Goal: Check status: Check status

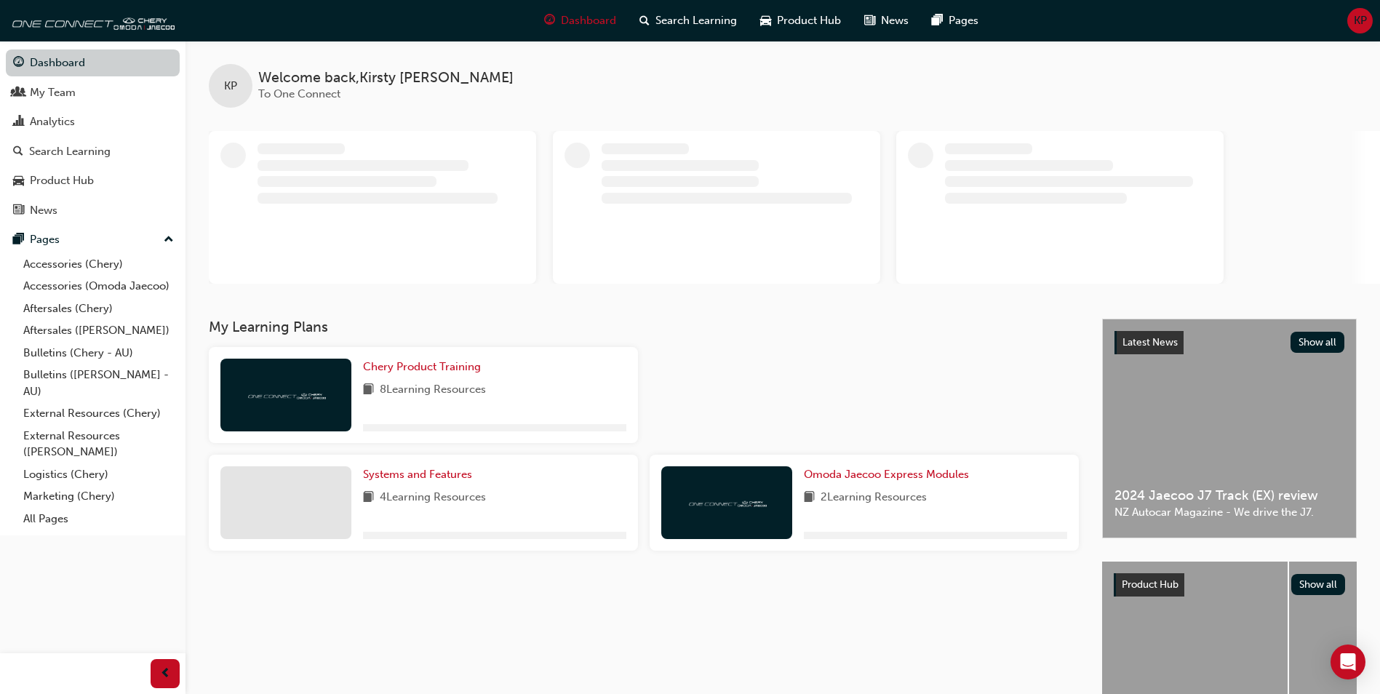
click at [62, 69] on link "Dashboard" at bounding box center [93, 62] width 174 height 27
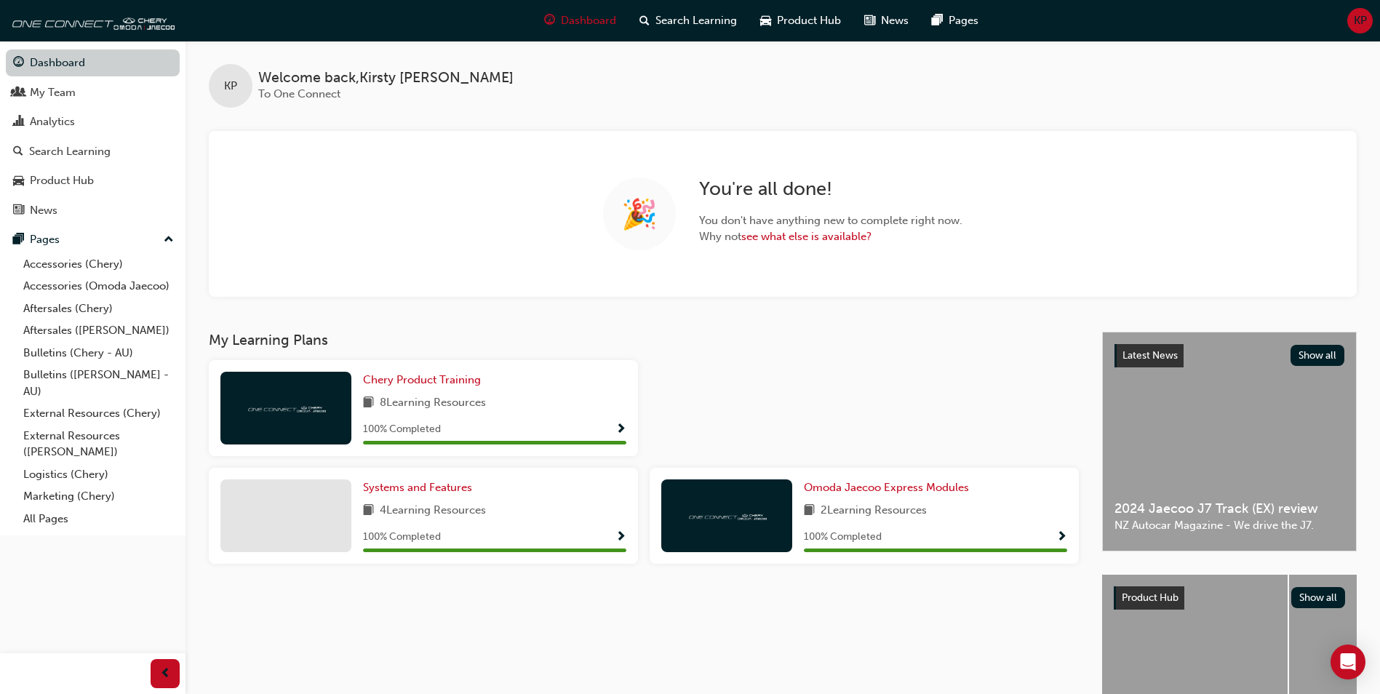
click at [62, 69] on link "Dashboard" at bounding box center [93, 62] width 174 height 27
click at [94, 91] on div "My Team" at bounding box center [92, 93] width 159 height 18
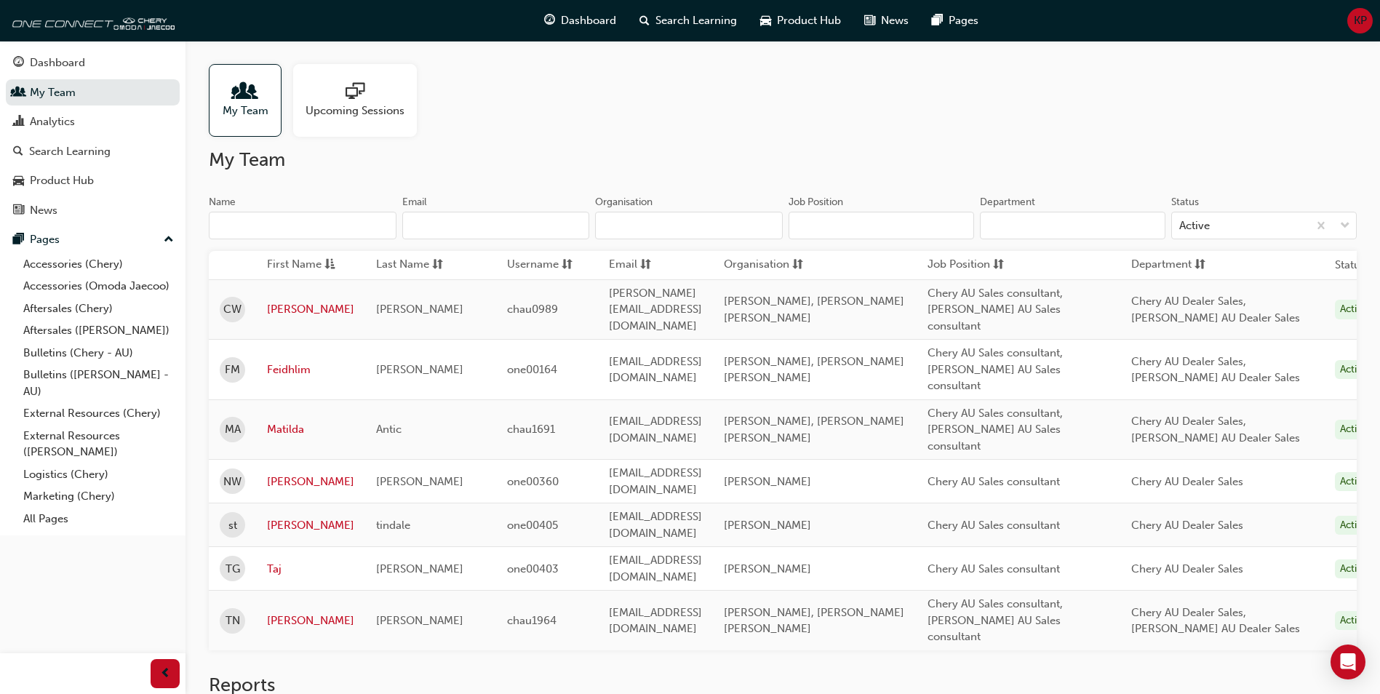
click at [248, 111] on span "My Team" at bounding box center [246, 111] width 46 height 17
click at [67, 67] on div "Dashboard" at bounding box center [57, 63] width 55 height 17
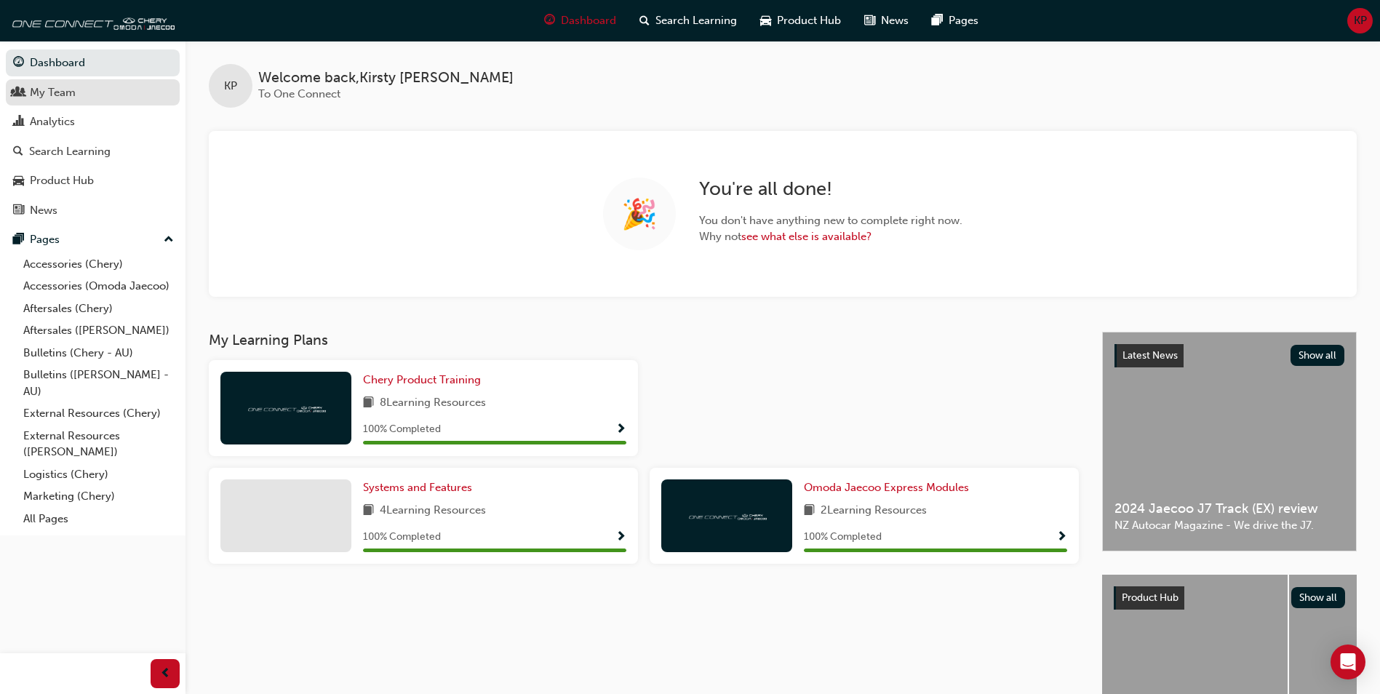
click at [73, 81] on link "My Team" at bounding box center [93, 92] width 174 height 27
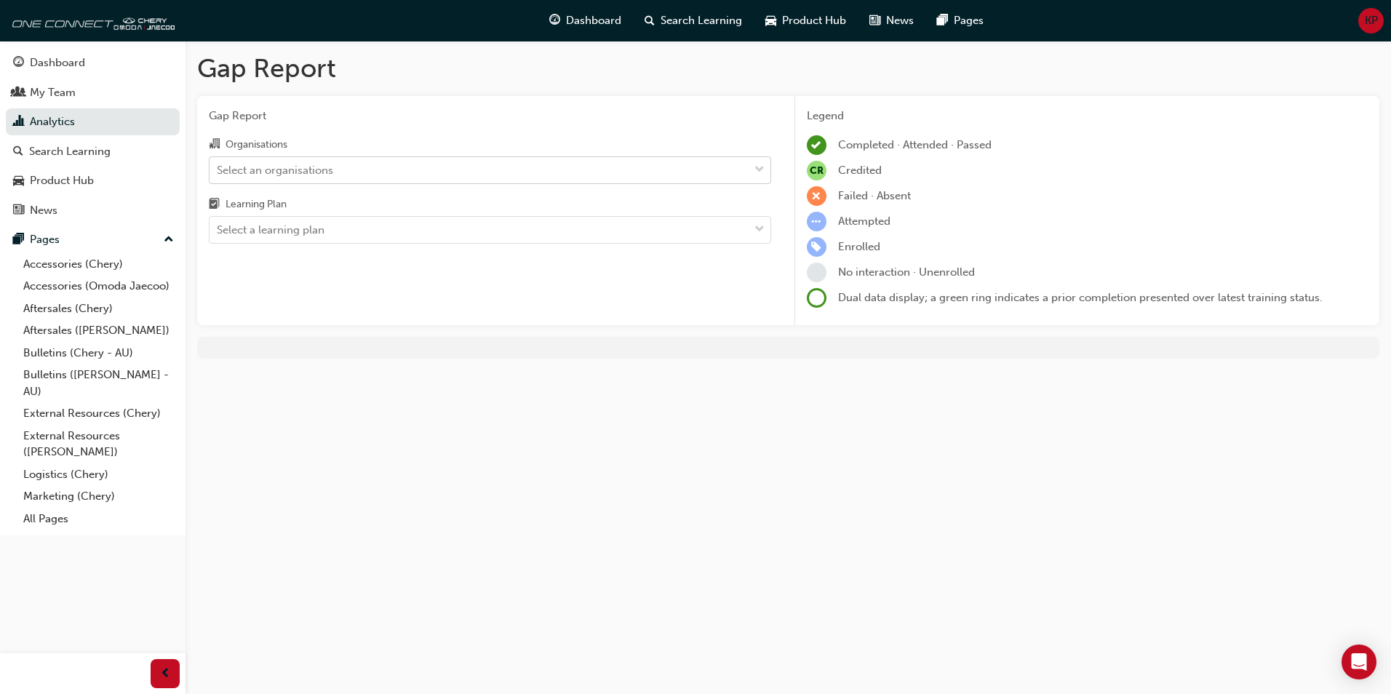
click at [282, 177] on div "Select an organisations" at bounding box center [275, 170] width 116 height 17
click at [218, 175] on input "Organisations Select an organisations" at bounding box center [217, 169] width 1 height 12
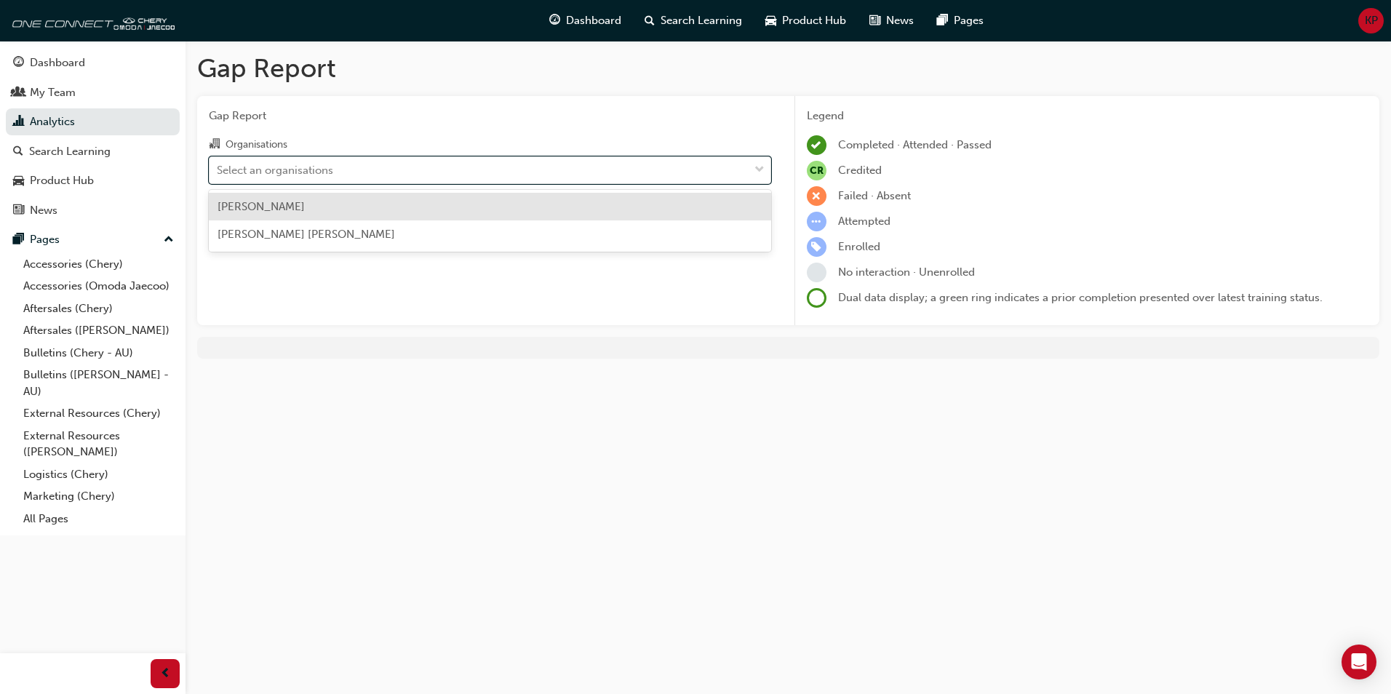
click at [295, 205] on span "[PERSON_NAME]" at bounding box center [261, 206] width 87 height 13
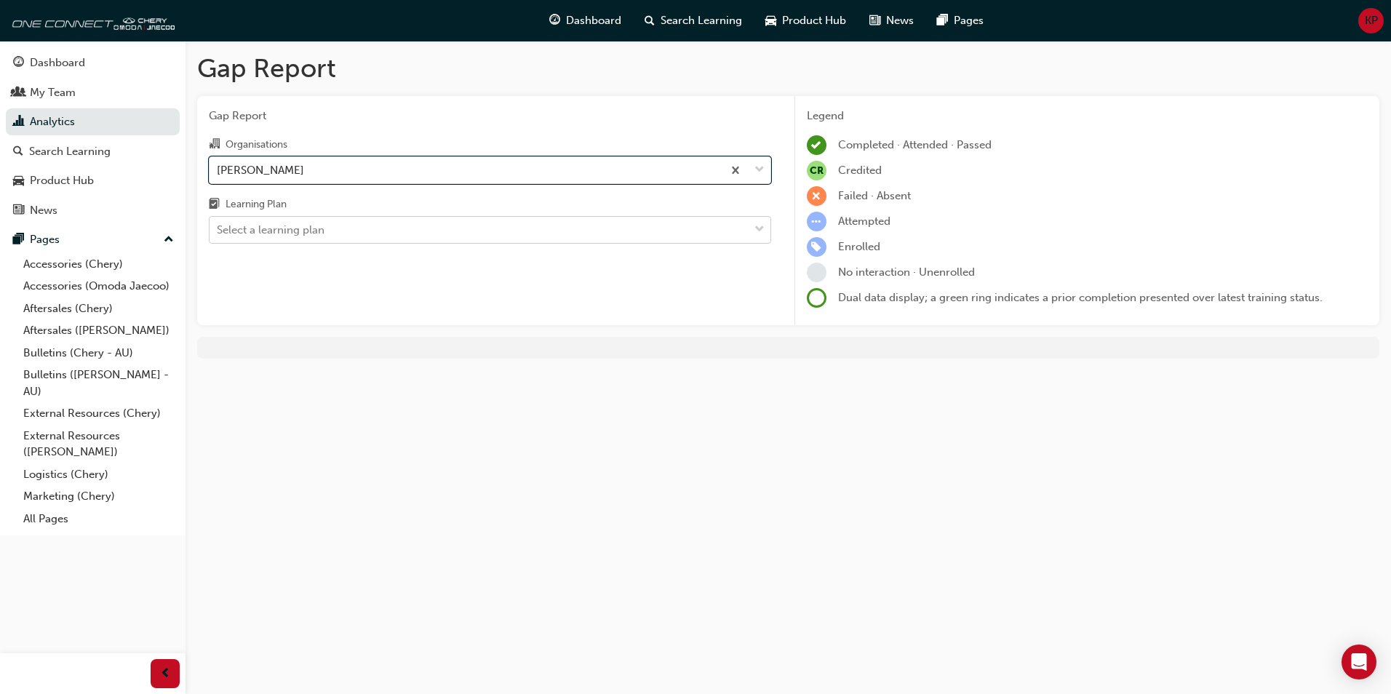
click at [302, 224] on div "Select a learning plan" at bounding box center [271, 230] width 108 height 17
click at [218, 224] on input "Learning Plan Select a learning plan" at bounding box center [217, 229] width 1 height 12
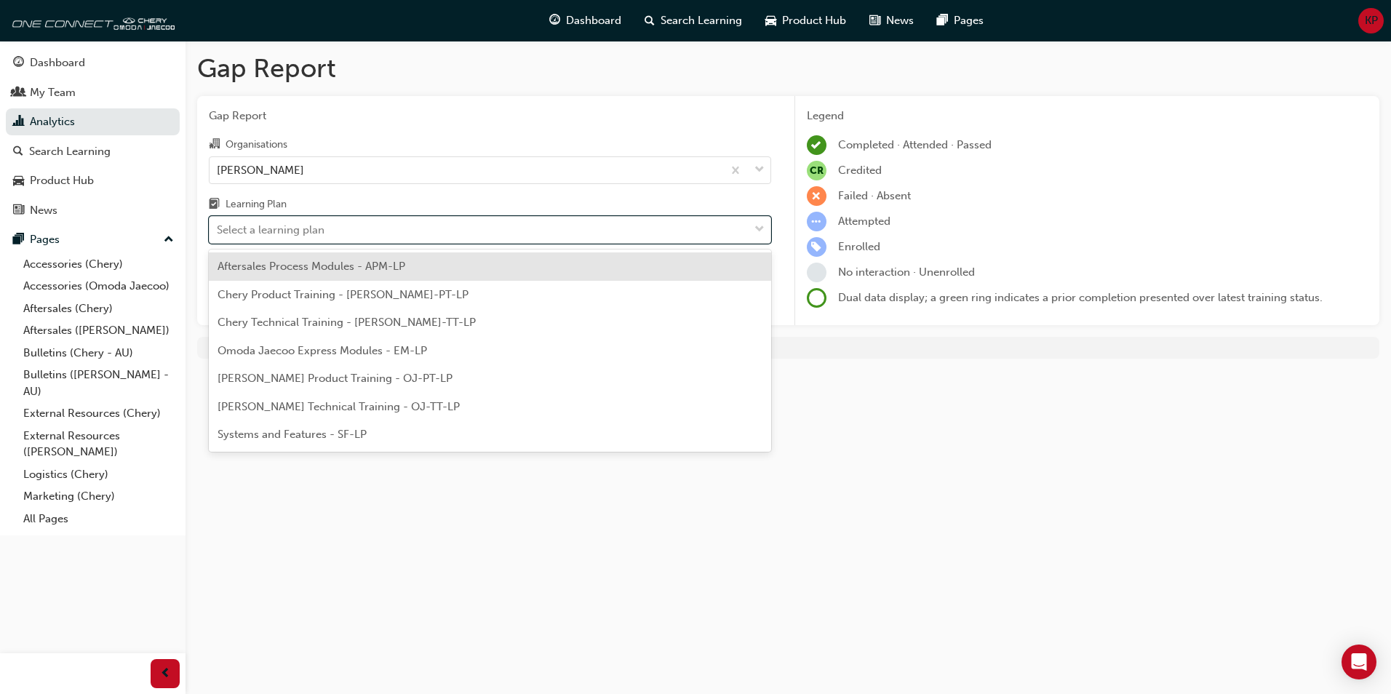
click at [342, 383] on span "[PERSON_NAME] Product Training - OJ-PT-LP" at bounding box center [335, 378] width 235 height 13
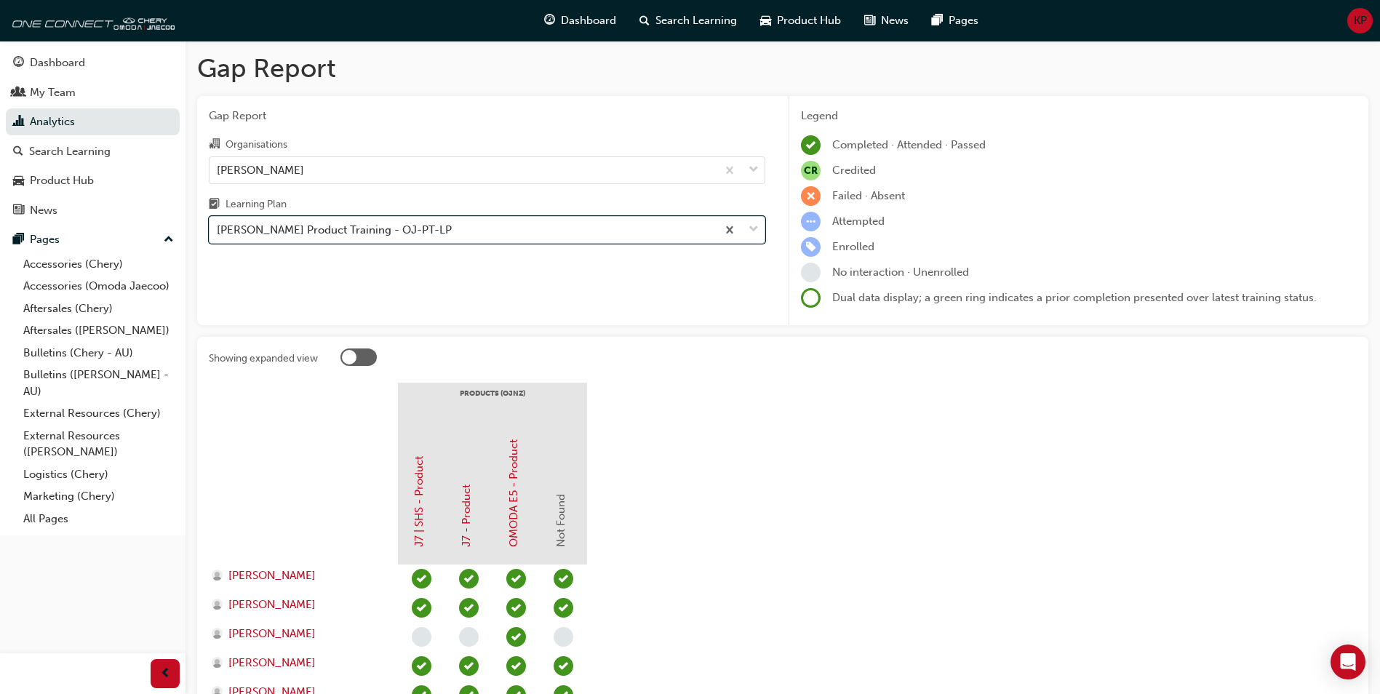
click at [301, 229] on div "[PERSON_NAME] Product Training - OJ-PT-LP" at bounding box center [334, 230] width 235 height 17
click at [218, 229] on input "Learning Plan option [PERSON_NAME] Product Training - OJ-PT-LP, selected. 0 res…" at bounding box center [217, 229] width 1 height 12
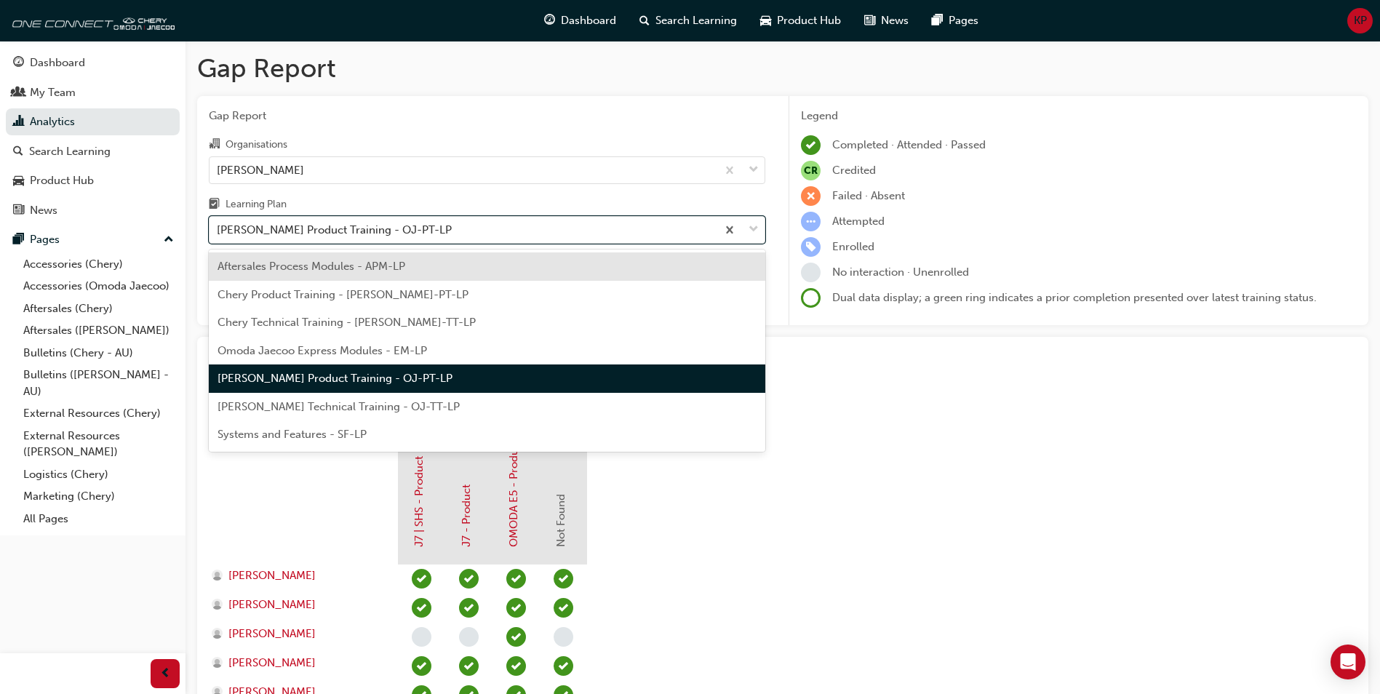
click at [303, 302] on div "Chery Product Training - [PERSON_NAME]-PT-LP" at bounding box center [487, 295] width 557 height 28
